Goal: Navigation & Orientation: Find specific page/section

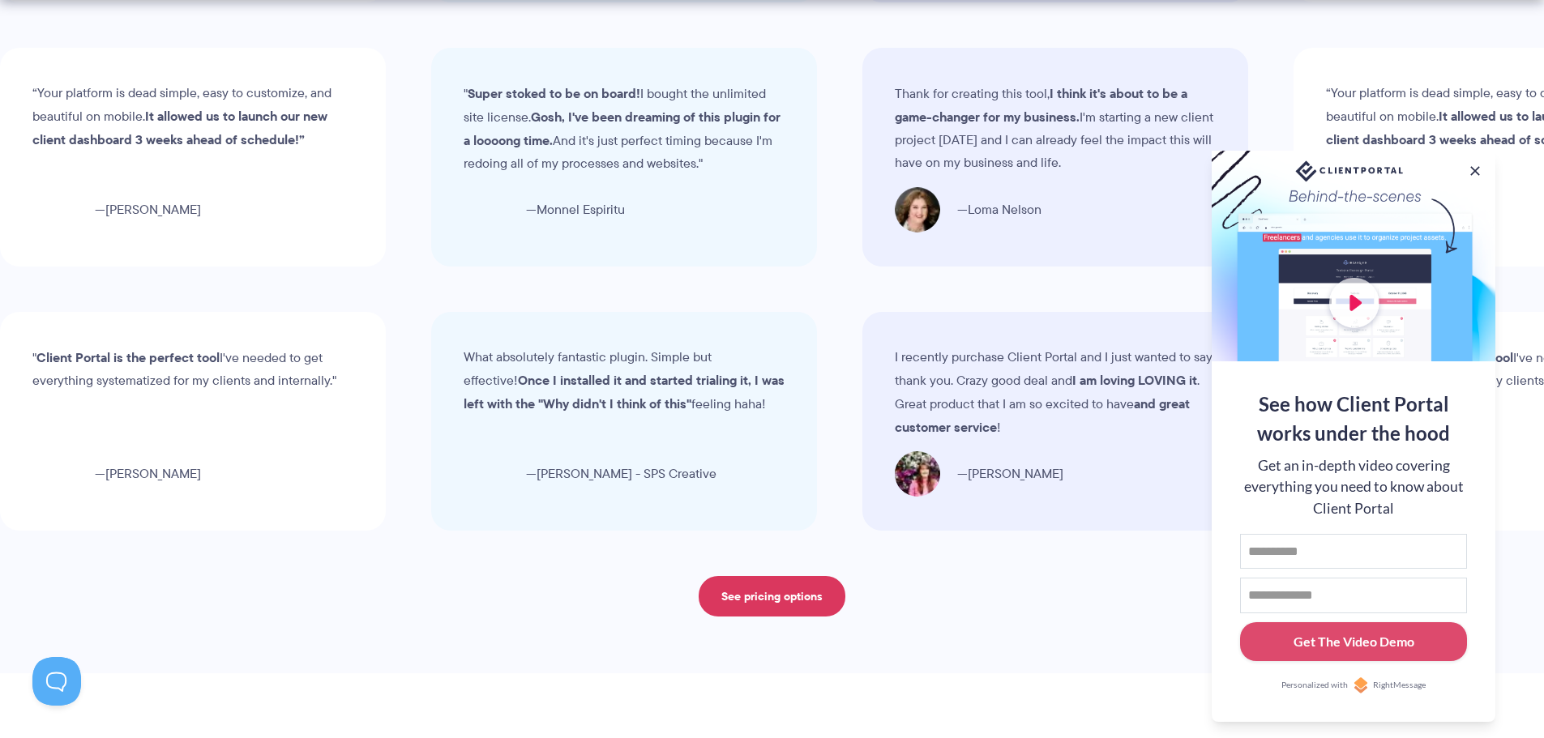
scroll to position [5430, 0]
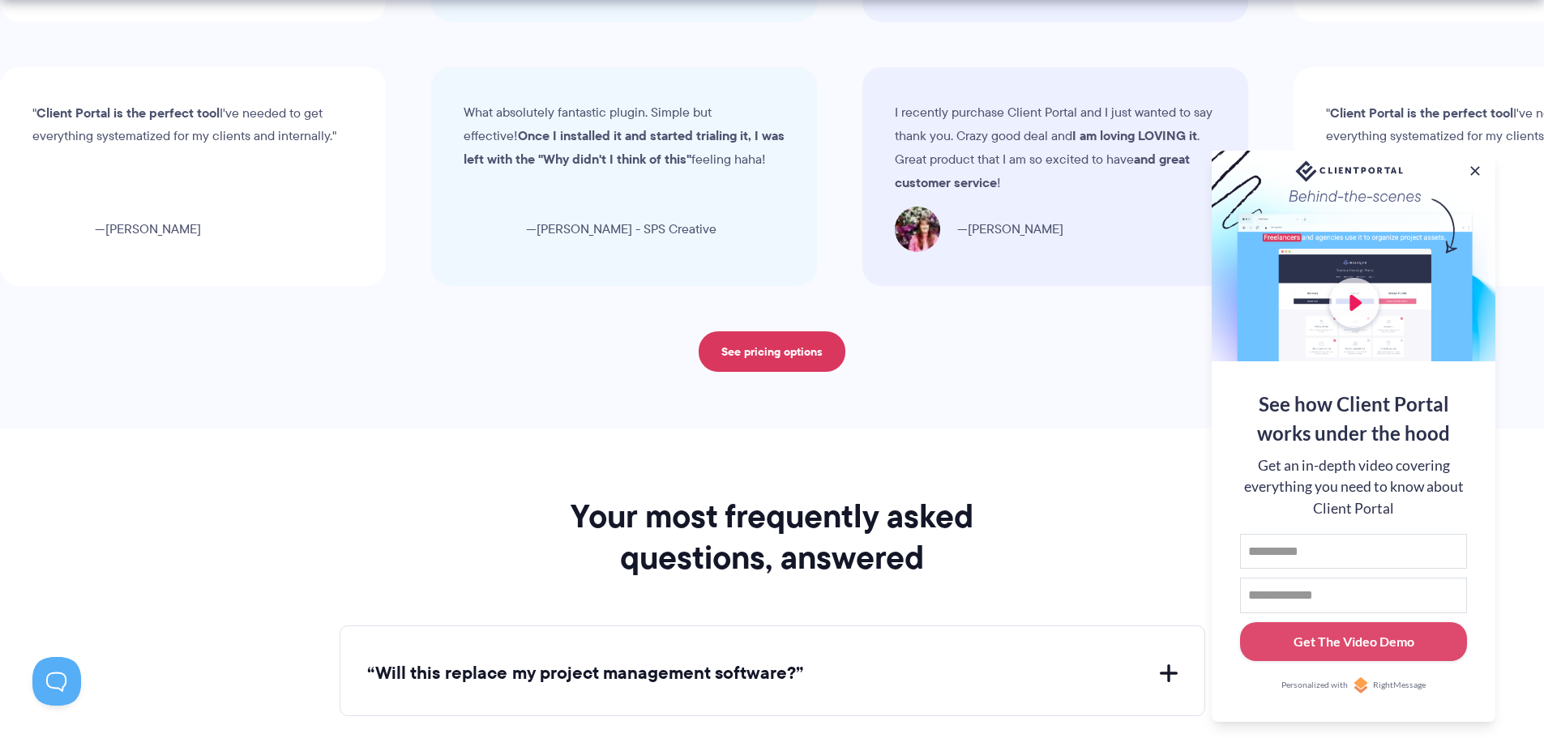
drag, startPoint x: 1477, startPoint y: 168, endPoint x: 1456, endPoint y: 177, distance: 22.9
click at [1477, 168] on button at bounding box center [1475, 171] width 16 height 16
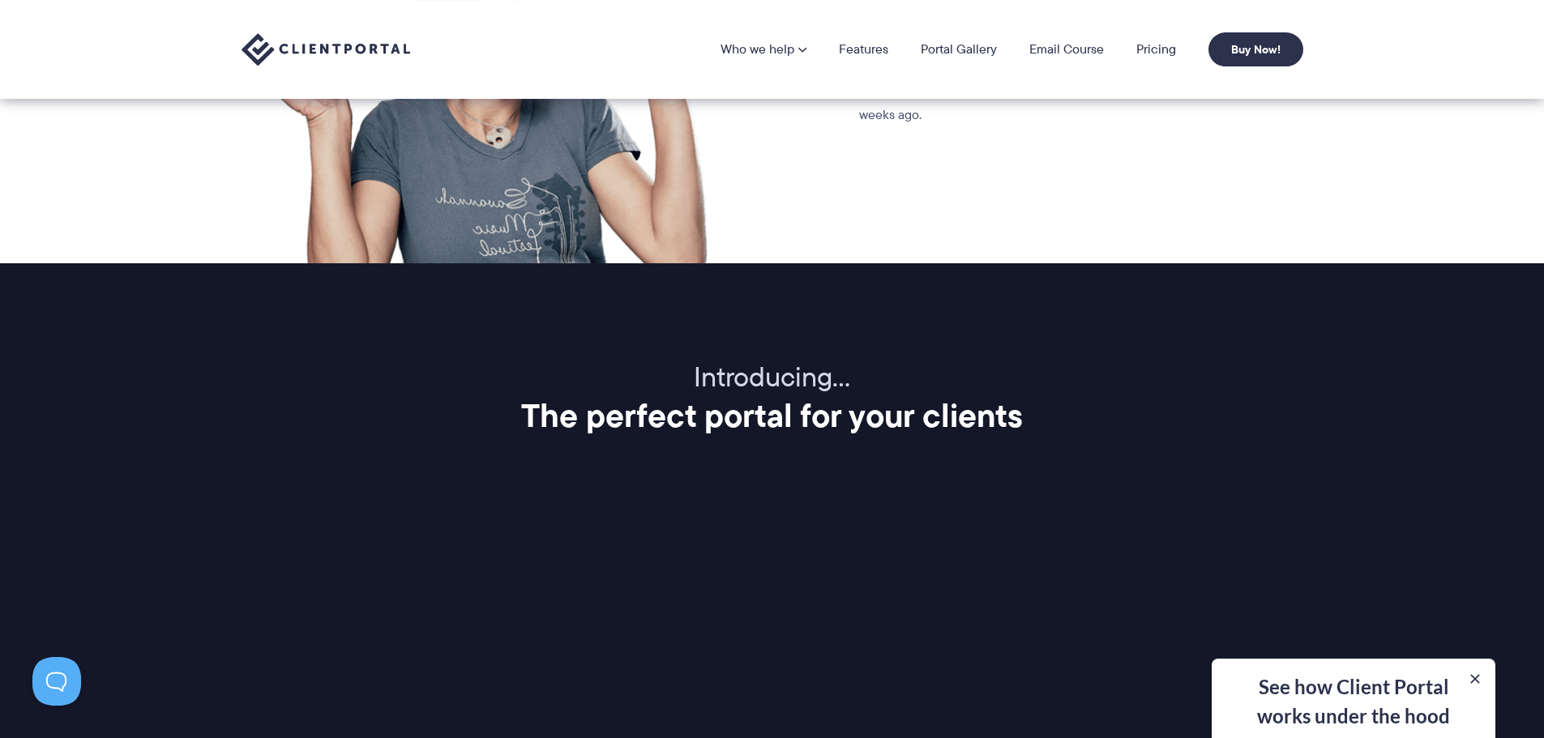
scroll to position [0, 0]
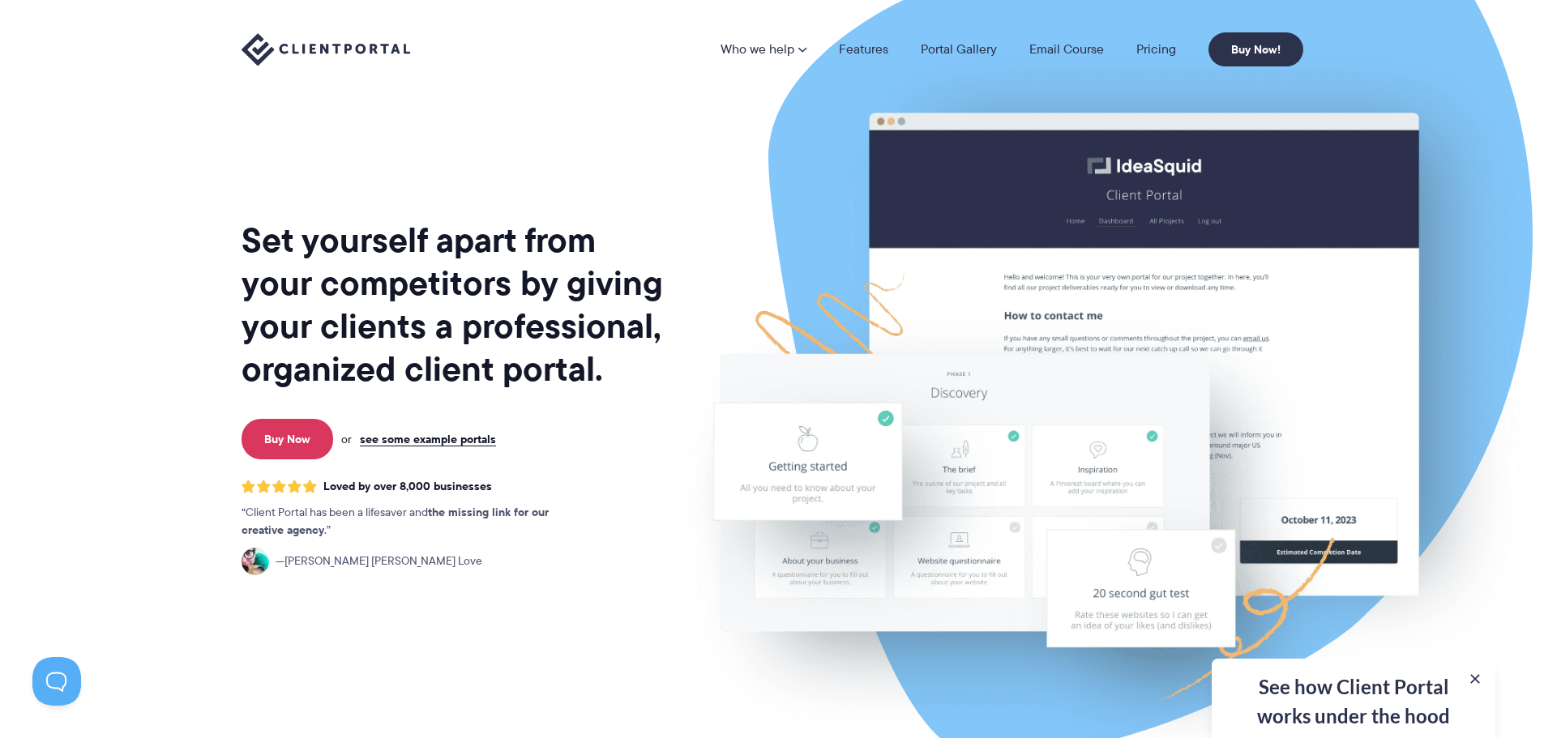
drag, startPoint x: 564, startPoint y: 614, endPoint x: 601, endPoint y: 93, distance: 521.6
click at [946, 45] on link "Portal Gallery" at bounding box center [959, 49] width 76 height 13
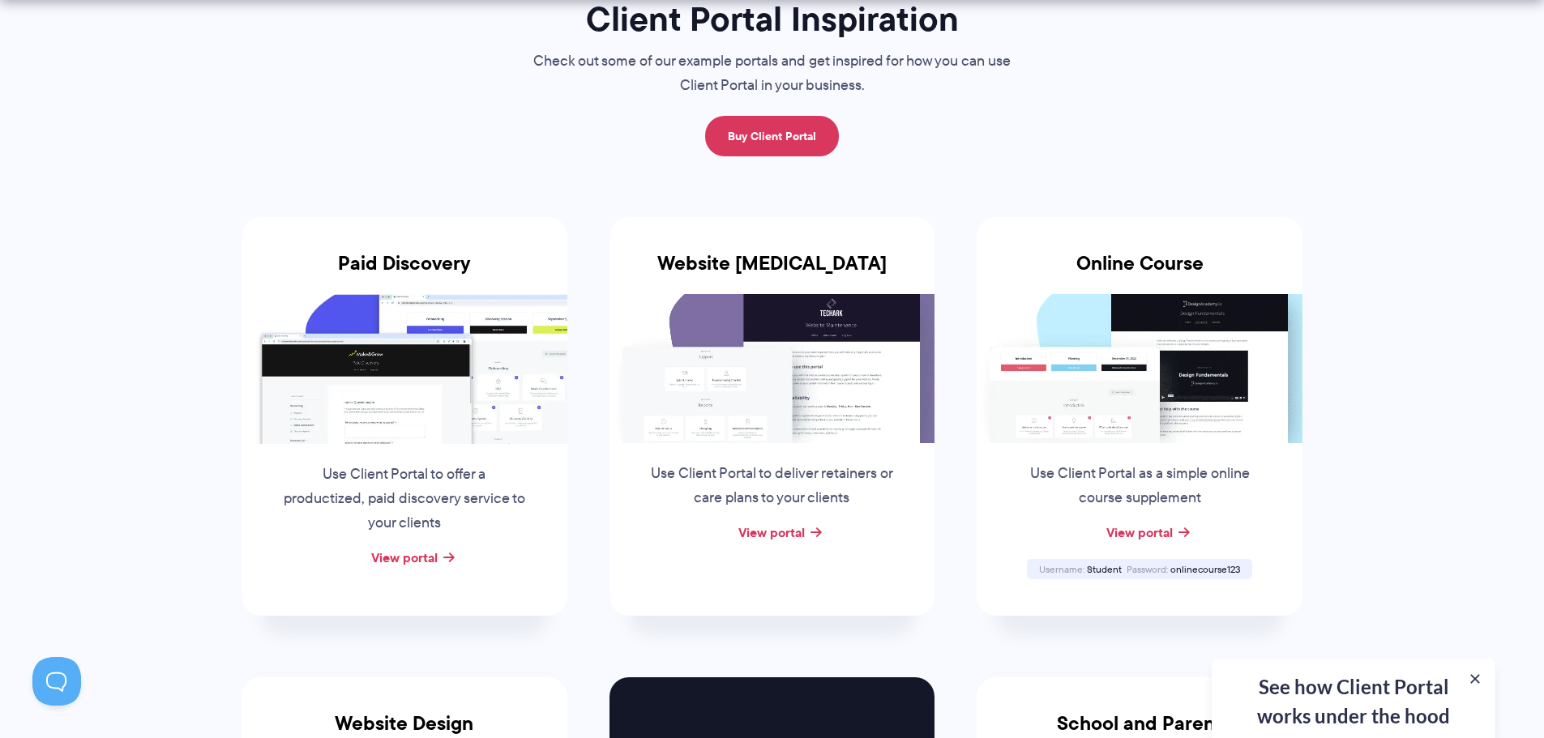
scroll to position [162, 0]
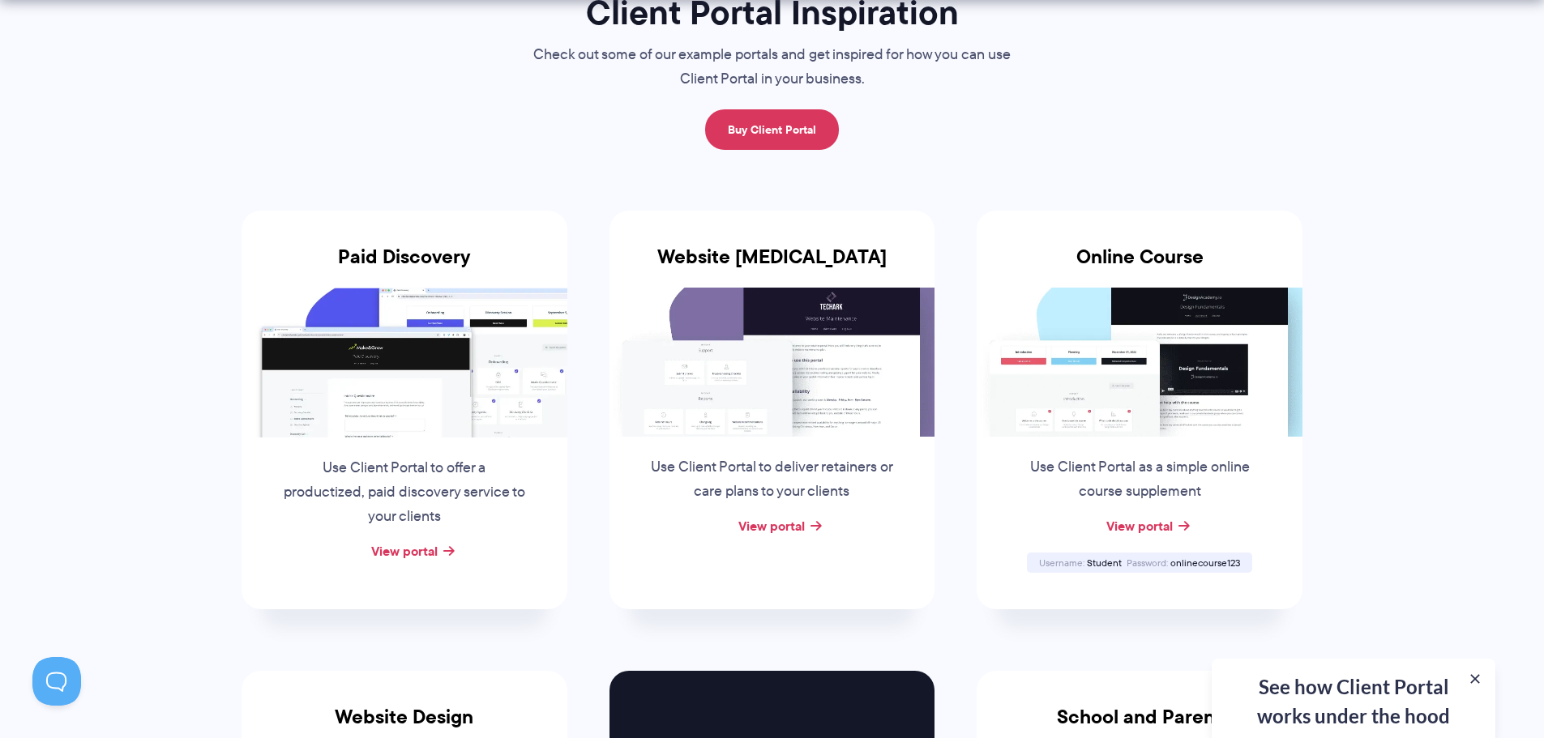
click at [481, 423] on img at bounding box center [405, 362] width 326 height 149
click at [425, 548] on link "View portal" at bounding box center [404, 550] width 66 height 19
